Goal: Transaction & Acquisition: Purchase product/service

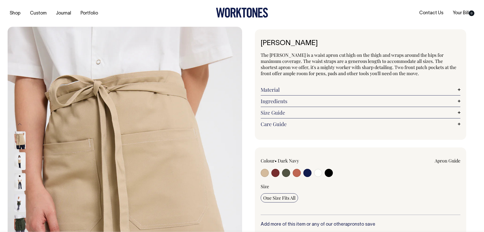
click at [309, 173] on input "radio" at bounding box center [308, 173] width 8 height 8
click at [248, 120] on div "[PERSON_NAME] The [PERSON_NAME] is a waist apron cut high on the thigh and wrap…" at bounding box center [359, 197] width 235 height 336
drag, startPoint x: 247, startPoint y: 133, endPoint x: 287, endPoint y: 170, distance: 54.5
click at [249, 135] on div "[PERSON_NAME] The [PERSON_NAME] is a waist apron cut high on the thigh and wrap…" at bounding box center [359, 197] width 235 height 336
click at [308, 173] on input "radio" at bounding box center [308, 173] width 8 height 8
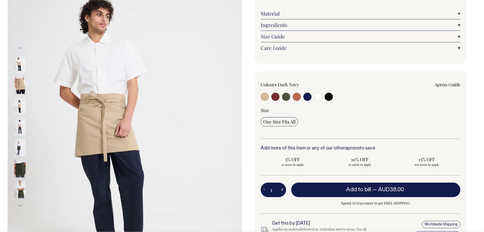
scroll to position [76, 0]
click at [306, 98] on input "radio" at bounding box center [308, 96] width 8 height 8
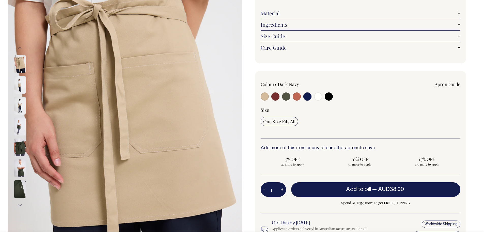
click at [21, 205] on button "Next" at bounding box center [20, 204] width 8 height 11
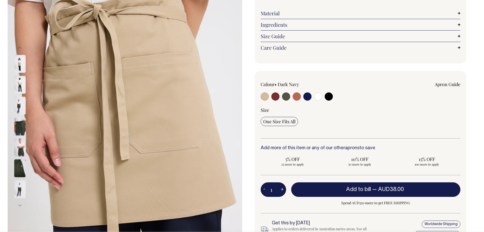
click at [21, 205] on button "Next" at bounding box center [20, 204] width 8 height 11
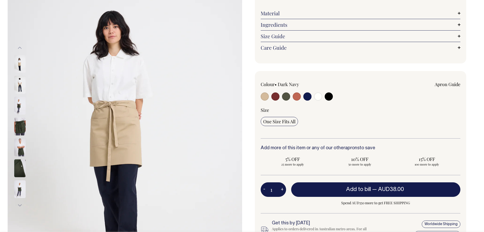
click at [18, 189] on img at bounding box center [19, 189] width 11 height 18
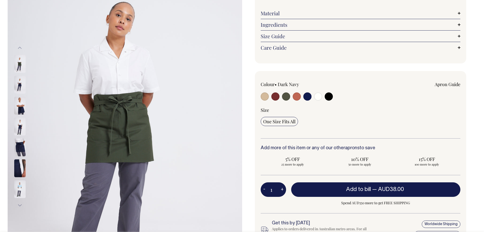
click at [16, 147] on img at bounding box center [19, 147] width 11 height 18
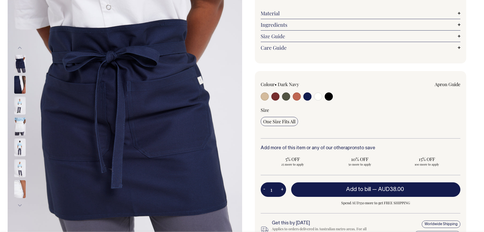
click at [21, 66] on img at bounding box center [19, 64] width 11 height 18
click at [21, 50] on button "Previous" at bounding box center [20, 47] width 8 height 11
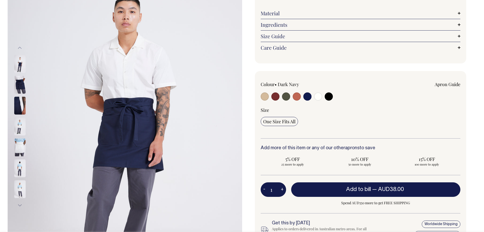
click at [23, 68] on img at bounding box center [19, 64] width 11 height 18
click at [21, 50] on button "Previous" at bounding box center [20, 47] width 8 height 11
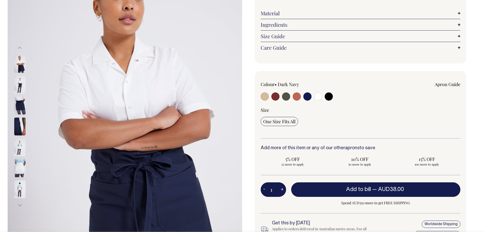
click at [20, 62] on img at bounding box center [19, 64] width 11 height 18
click at [19, 46] on button "Previous" at bounding box center [20, 47] width 8 height 11
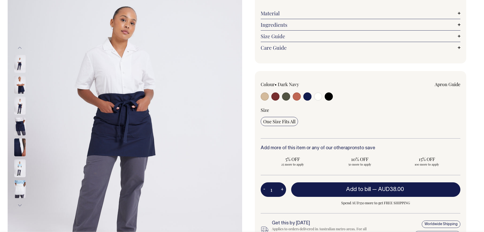
click at [19, 45] on button "Previous" at bounding box center [20, 47] width 8 height 11
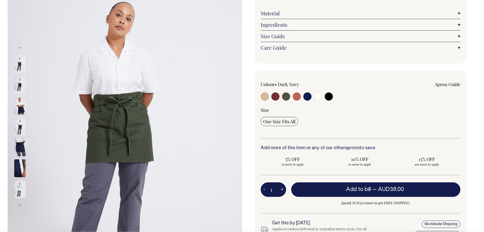
click at [19, 45] on button "Previous" at bounding box center [20, 47] width 8 height 11
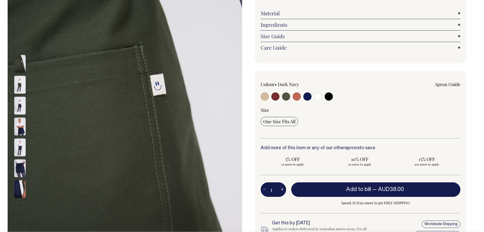
click at [19, 89] on img at bounding box center [19, 85] width 11 height 18
click at [20, 108] on img at bounding box center [19, 106] width 11 height 18
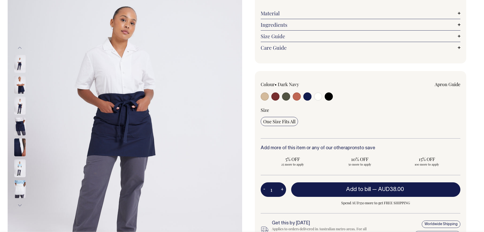
click at [21, 128] on img at bounding box center [19, 126] width 11 height 18
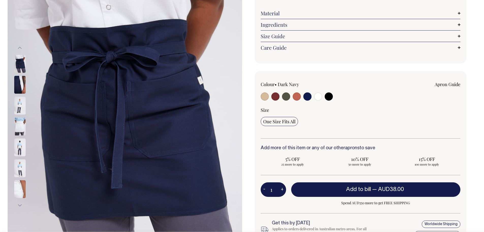
click at [20, 46] on button "Previous" at bounding box center [20, 47] width 8 height 11
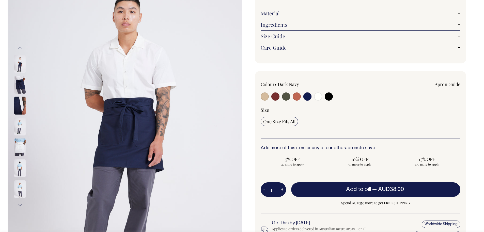
click at [21, 59] on img at bounding box center [19, 64] width 11 height 18
click at [22, 48] on button "Previous" at bounding box center [20, 47] width 8 height 11
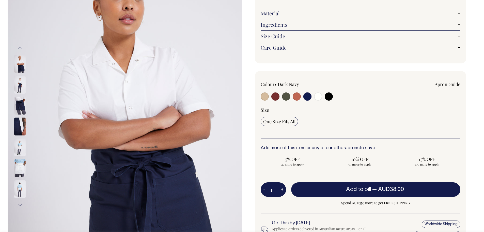
click at [22, 48] on button "Previous" at bounding box center [20, 47] width 8 height 11
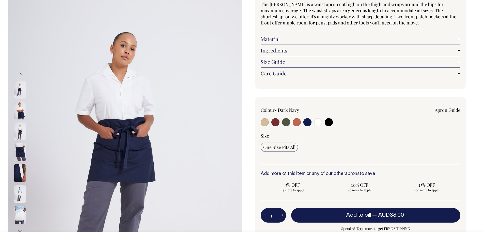
scroll to position [51, 0]
click at [21, 110] on img at bounding box center [19, 110] width 11 height 18
drag, startPoint x: 374, startPoint y: 89, endPoint x: 355, endPoint y: 79, distance: 22.1
drag, startPoint x: 355, startPoint y: 79, endPoint x: 479, endPoint y: 139, distance: 137.9
click at [479, 128] on div "Previous Next" at bounding box center [242, 152] width 484 height 352
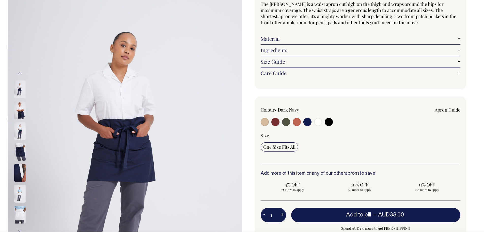
click at [479, 139] on div "Previous Next" at bounding box center [242, 152] width 484 height 352
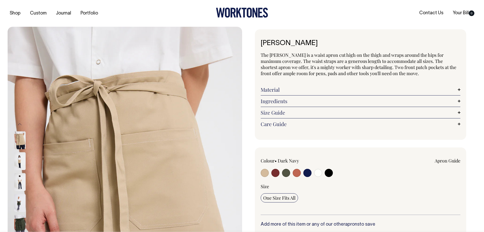
drag, startPoint x: 16, startPoint y: 183, endPoint x: 20, endPoint y: 187, distance: 5.6
click at [16, 183] on img at bounding box center [19, 182] width 11 height 18
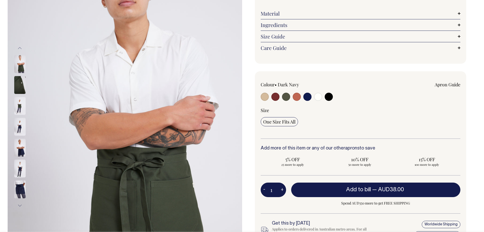
scroll to position [76, 0]
click at [24, 148] on img at bounding box center [19, 147] width 11 height 18
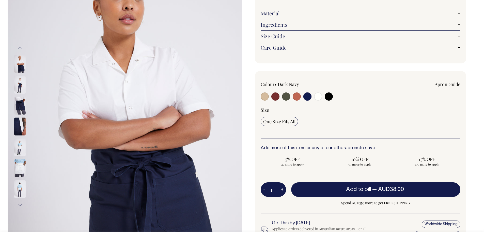
click at [23, 87] on img at bounding box center [19, 85] width 11 height 18
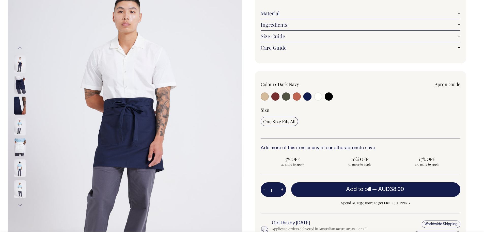
click at [22, 103] on img at bounding box center [19, 106] width 11 height 18
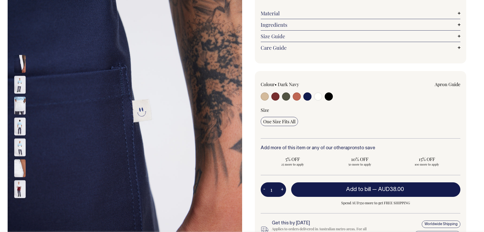
click at [18, 47] on button "Previous" at bounding box center [20, 47] width 8 height 11
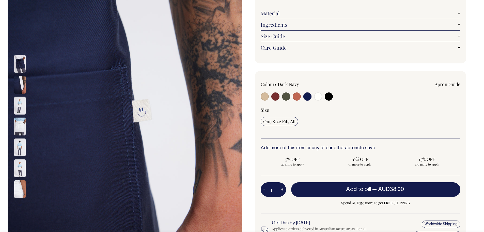
click at [18, 47] on button "Previous" at bounding box center [20, 47] width 8 height 11
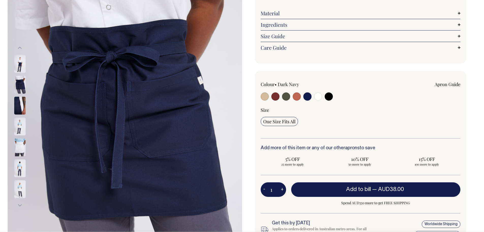
click at [18, 47] on button "Previous" at bounding box center [20, 47] width 8 height 11
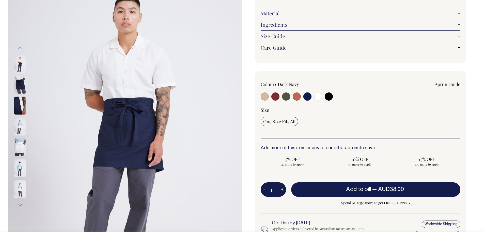
click at [18, 47] on button "Previous" at bounding box center [20, 47] width 8 height 11
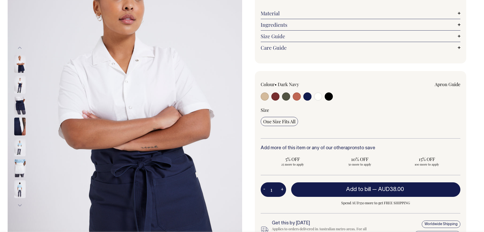
click at [18, 47] on button "Previous" at bounding box center [20, 47] width 8 height 11
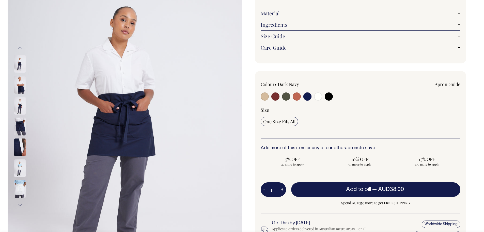
click at [18, 47] on button "Previous" at bounding box center [20, 47] width 8 height 11
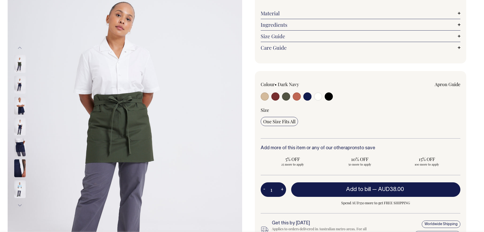
click at [18, 47] on button "Previous" at bounding box center [20, 47] width 8 height 11
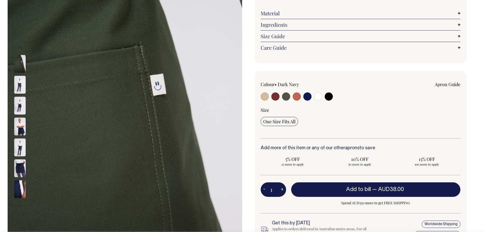
click at [18, 47] on button "Previous" at bounding box center [20, 47] width 8 height 11
click at [18, 90] on img at bounding box center [19, 85] width 11 height 18
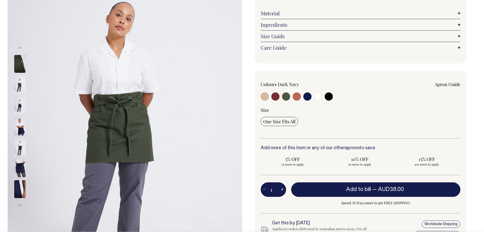
click at [20, 66] on img at bounding box center [19, 64] width 11 height 18
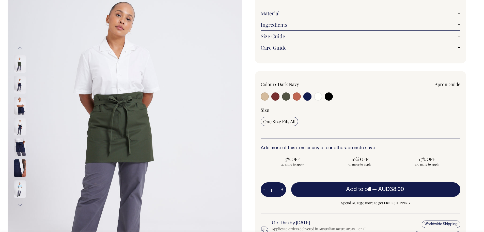
click at [19, 49] on button "Previous" at bounding box center [20, 47] width 8 height 11
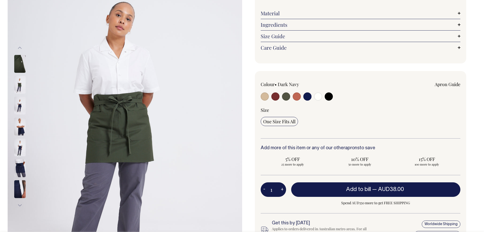
click at [19, 49] on button "Previous" at bounding box center [20, 47] width 8 height 11
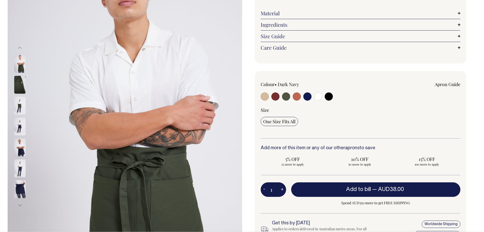
click at [19, 48] on button "Previous" at bounding box center [20, 47] width 8 height 11
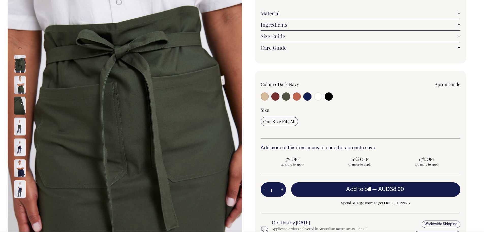
click at [19, 48] on button "Previous" at bounding box center [20, 47] width 8 height 11
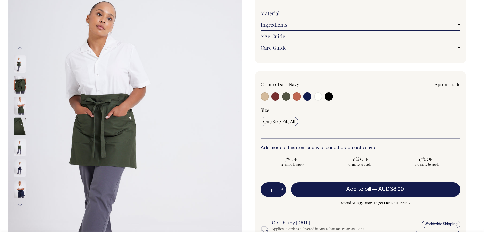
click at [19, 48] on button "Previous" at bounding box center [20, 47] width 8 height 11
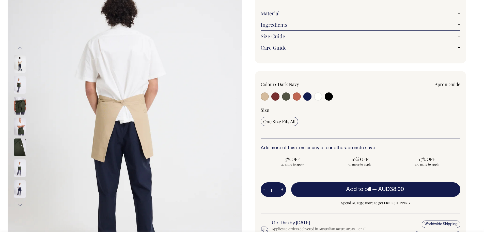
click at [19, 48] on button "Previous" at bounding box center [20, 47] width 8 height 11
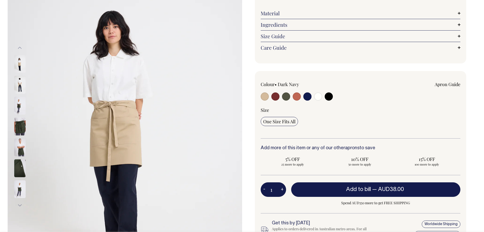
click at [20, 84] on img at bounding box center [19, 85] width 11 height 18
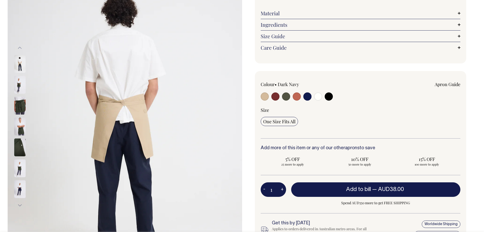
click at [19, 47] on button "Previous" at bounding box center [20, 47] width 8 height 11
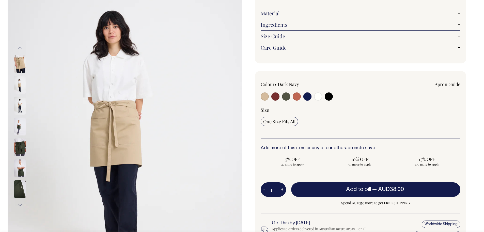
click at [19, 47] on button "Previous" at bounding box center [20, 47] width 8 height 11
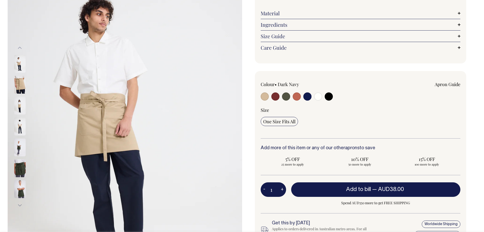
click at [19, 47] on button "Previous" at bounding box center [20, 47] width 8 height 11
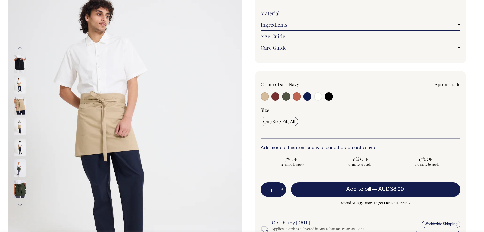
click at [19, 47] on button "Previous" at bounding box center [20, 47] width 8 height 11
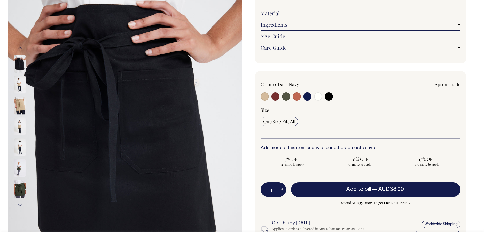
click at [18, 205] on button "Next" at bounding box center [20, 204] width 8 height 11
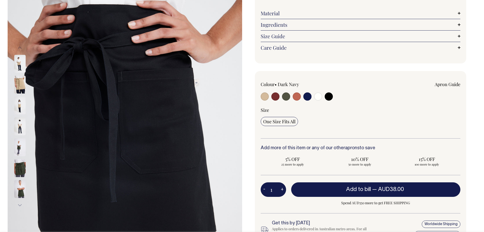
click at [18, 205] on button "Next" at bounding box center [20, 204] width 8 height 11
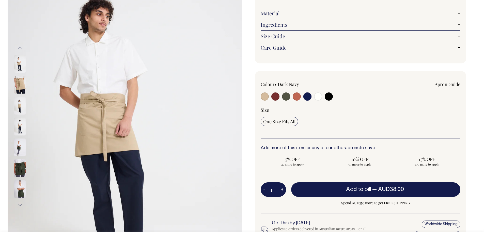
click at [18, 205] on button "Next" at bounding box center [20, 204] width 8 height 11
click at [20, 206] on button "Next" at bounding box center [20, 204] width 8 height 11
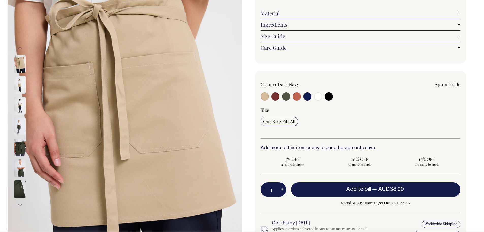
click at [20, 206] on button "Next" at bounding box center [20, 204] width 8 height 11
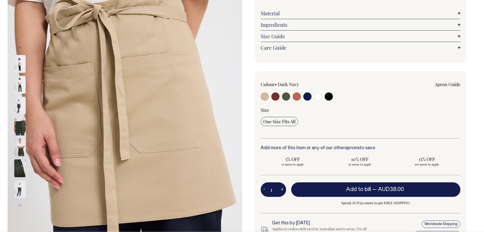
click at [20, 206] on button "Next" at bounding box center [20, 204] width 8 height 11
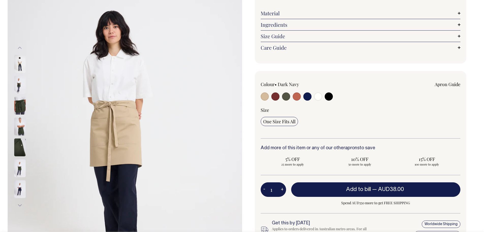
click at [20, 206] on button "Next" at bounding box center [20, 204] width 8 height 11
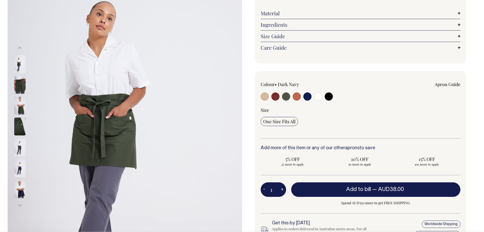
click at [20, 206] on button "Next" at bounding box center [20, 204] width 8 height 11
click at [20, 205] on button "Next" at bounding box center [20, 204] width 8 height 11
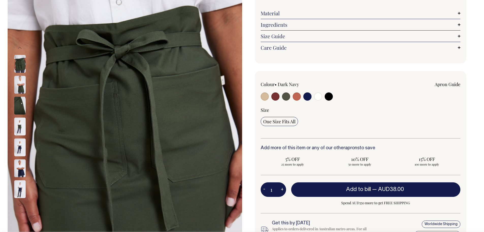
click at [20, 205] on button "Next" at bounding box center [20, 204] width 8 height 11
click at [19, 203] on button "Next" at bounding box center [20, 204] width 8 height 11
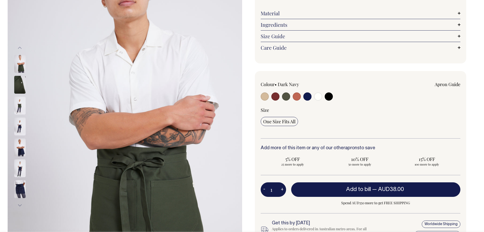
click at [19, 203] on button "Next" at bounding box center [20, 204] width 8 height 11
click at [19, 204] on button "Next" at bounding box center [20, 204] width 8 height 11
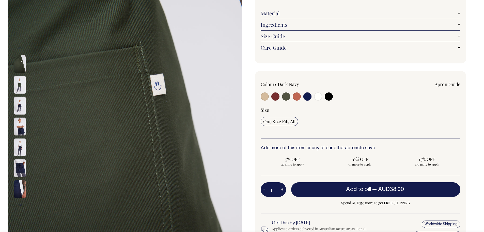
click at [19, 204] on button "Next" at bounding box center [20, 204] width 8 height 11
click at [18, 203] on button "Next" at bounding box center [20, 204] width 8 height 11
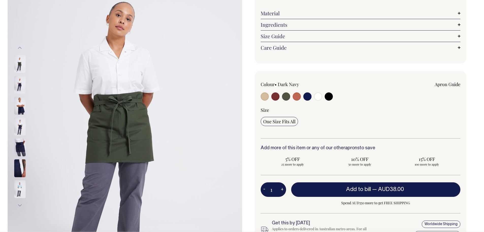
click at [18, 203] on button "Next" at bounding box center [20, 204] width 8 height 11
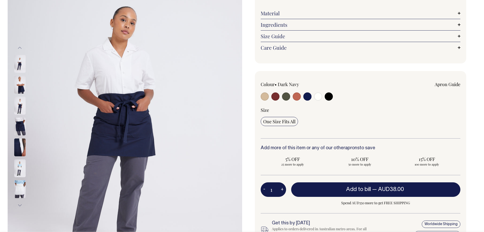
click at [20, 204] on button "Next" at bounding box center [20, 204] width 8 height 11
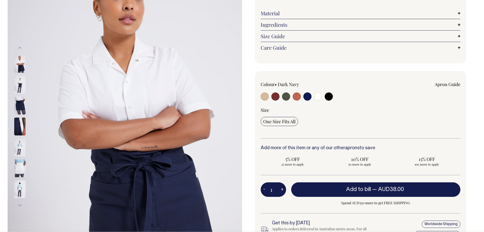
click at [23, 79] on img at bounding box center [19, 85] width 11 height 18
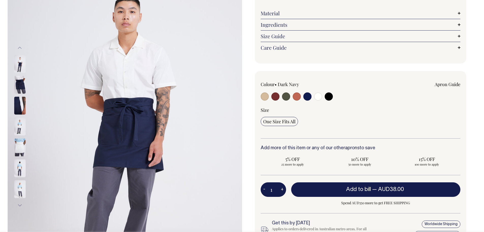
click at [22, 49] on button "Previous" at bounding box center [20, 47] width 8 height 11
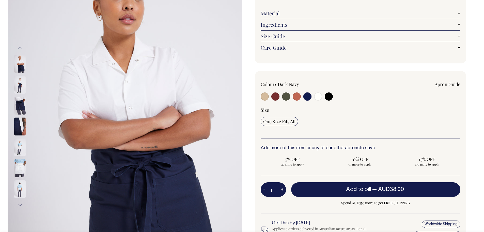
click at [22, 49] on button "Previous" at bounding box center [20, 47] width 8 height 11
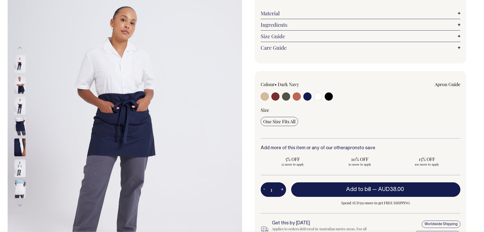
click at [22, 49] on button "Previous" at bounding box center [20, 47] width 8 height 11
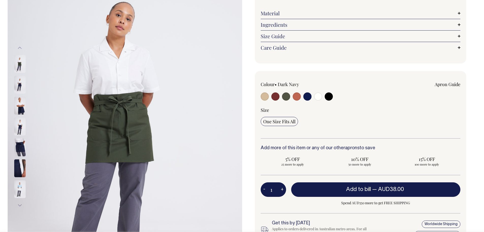
click at [19, 98] on img at bounding box center [19, 106] width 11 height 18
click at [19, 81] on img at bounding box center [19, 85] width 11 height 18
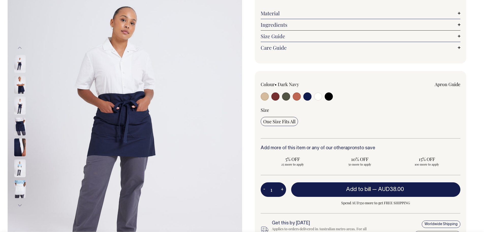
click at [19, 206] on button "Next" at bounding box center [20, 204] width 8 height 11
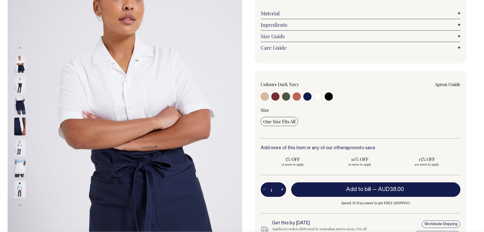
click at [19, 206] on button "Next" at bounding box center [20, 204] width 8 height 11
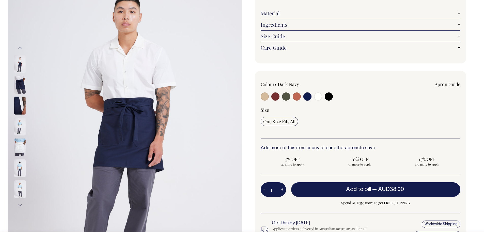
click at [19, 206] on button "Next" at bounding box center [20, 204] width 8 height 11
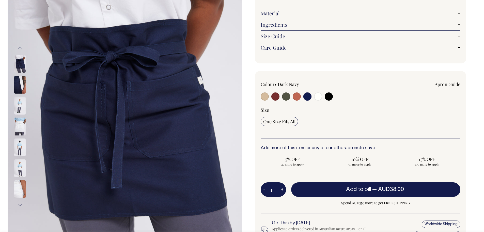
click at [19, 206] on button "Next" at bounding box center [20, 204] width 8 height 11
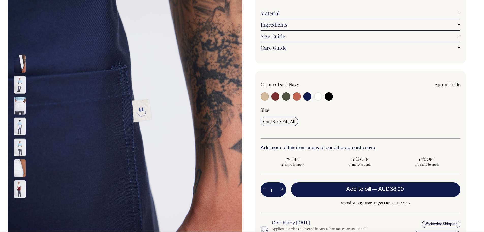
click at [19, 206] on button "Next" at bounding box center [20, 204] width 8 height 11
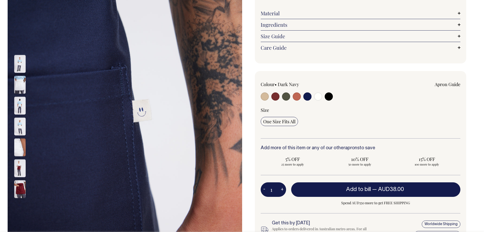
click at [19, 206] on button "Next" at bounding box center [20, 204] width 8 height 11
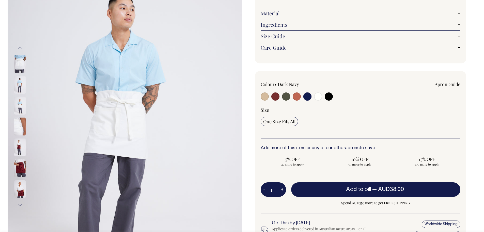
click at [19, 206] on button "Next" at bounding box center [20, 204] width 8 height 11
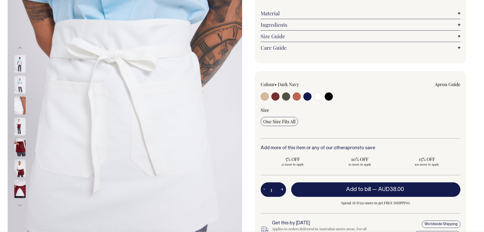
click at [19, 206] on button "Next" at bounding box center [20, 204] width 8 height 11
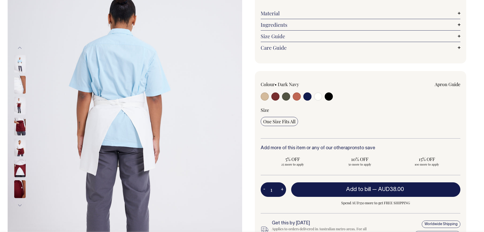
click at [19, 206] on button "Next" at bounding box center [20, 204] width 8 height 11
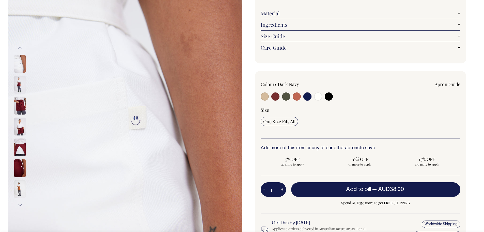
click at [19, 206] on button "Next" at bounding box center [20, 204] width 8 height 11
click at [19, 204] on button "Next" at bounding box center [20, 204] width 8 height 11
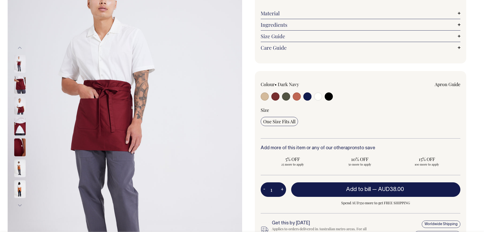
click at [19, 204] on button "Next" at bounding box center [20, 204] width 8 height 11
click at [18, 201] on button "Next" at bounding box center [20, 204] width 8 height 11
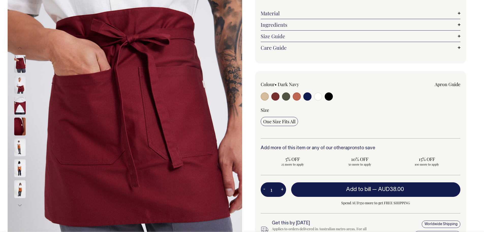
click at [22, 170] on img at bounding box center [19, 168] width 11 height 18
click at [18, 165] on img at bounding box center [19, 168] width 11 height 18
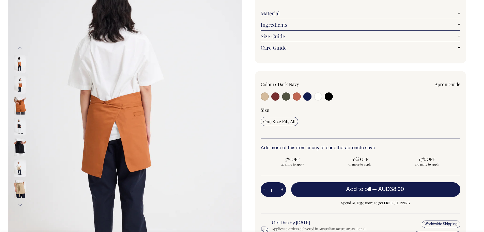
click at [16, 127] on img at bounding box center [19, 126] width 11 height 18
